Goal: Check status: Verify the current state of an ongoing process or item

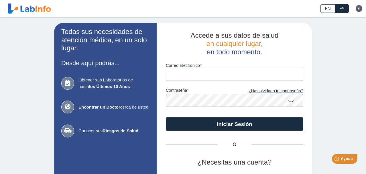
click at [174, 77] on input "Correo Electronico" at bounding box center [234, 74] width 137 height 13
type input "[EMAIL_ADDRESS][DOMAIN_NAME]"
click at [166, 117] on button "Iniciar Sesión" at bounding box center [234, 124] width 137 height 14
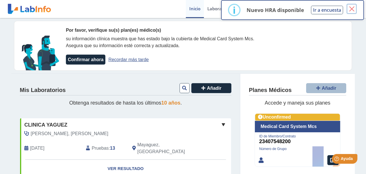
click at [353, 9] on button "×" at bounding box center [352, 9] width 10 height 10
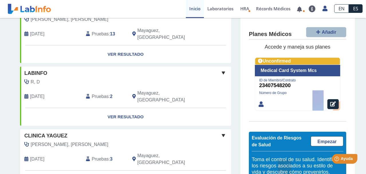
scroll to position [143, 0]
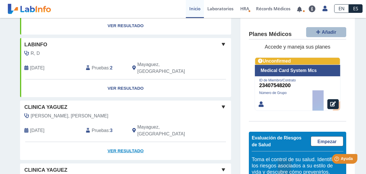
click at [119, 142] on link "Ver Resultado" at bounding box center [125, 151] width 211 height 18
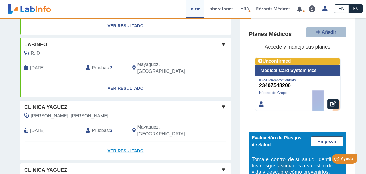
scroll to position [172, 0]
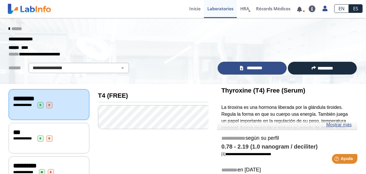
click at [240, 68] on icon at bounding box center [241, 68] width 3 height 4
